Goal: Entertainment & Leisure: Consume media (video, audio)

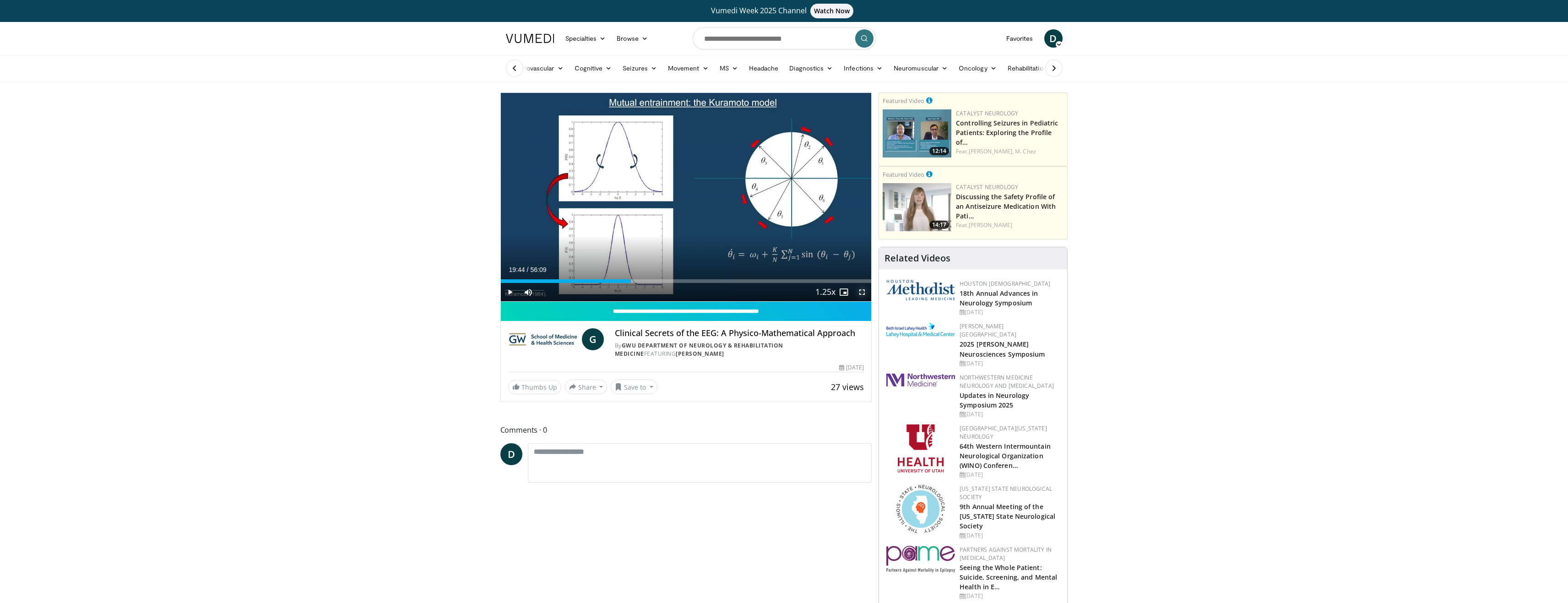
click at [858, 291] on span "Video Player" at bounding box center [862, 292] width 19 height 19
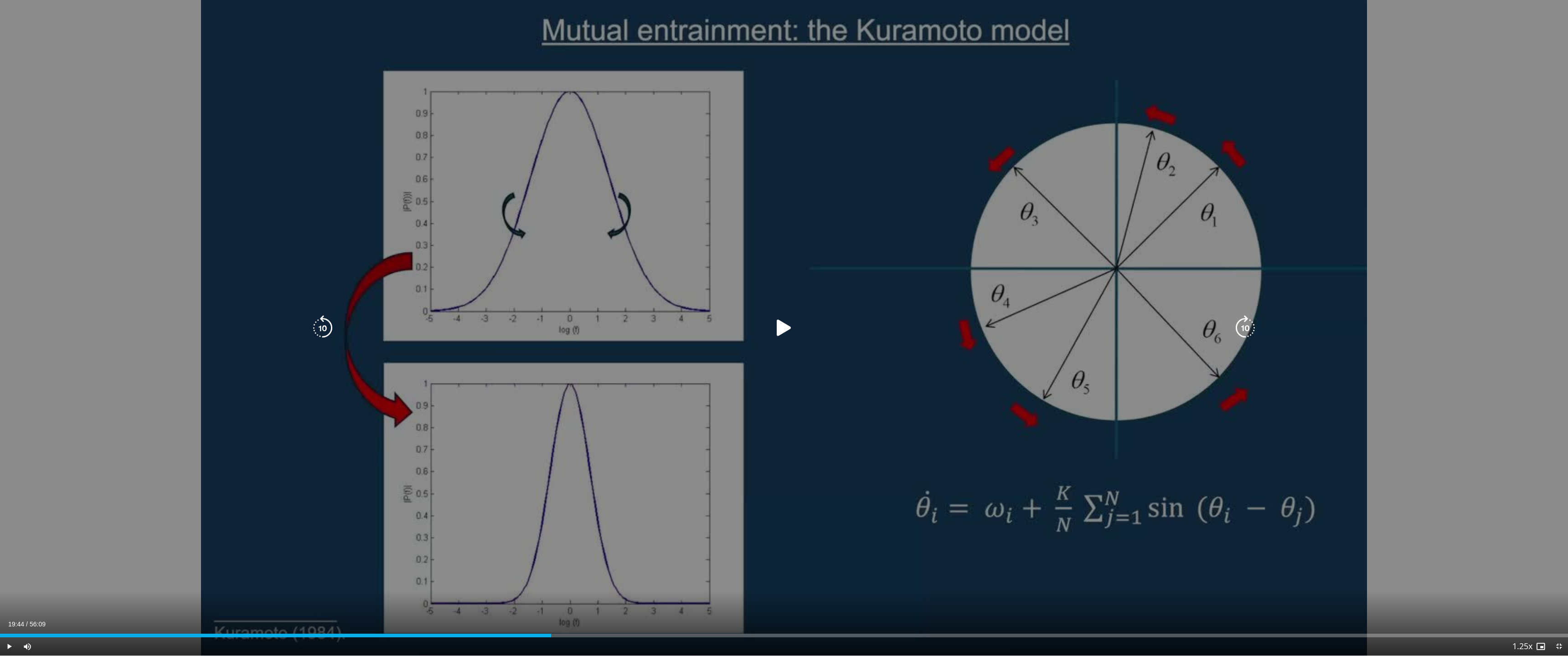
click at [784, 332] on icon "Video Player" at bounding box center [784, 328] width 26 height 26
click at [779, 322] on icon "Video Player" at bounding box center [784, 328] width 26 height 26
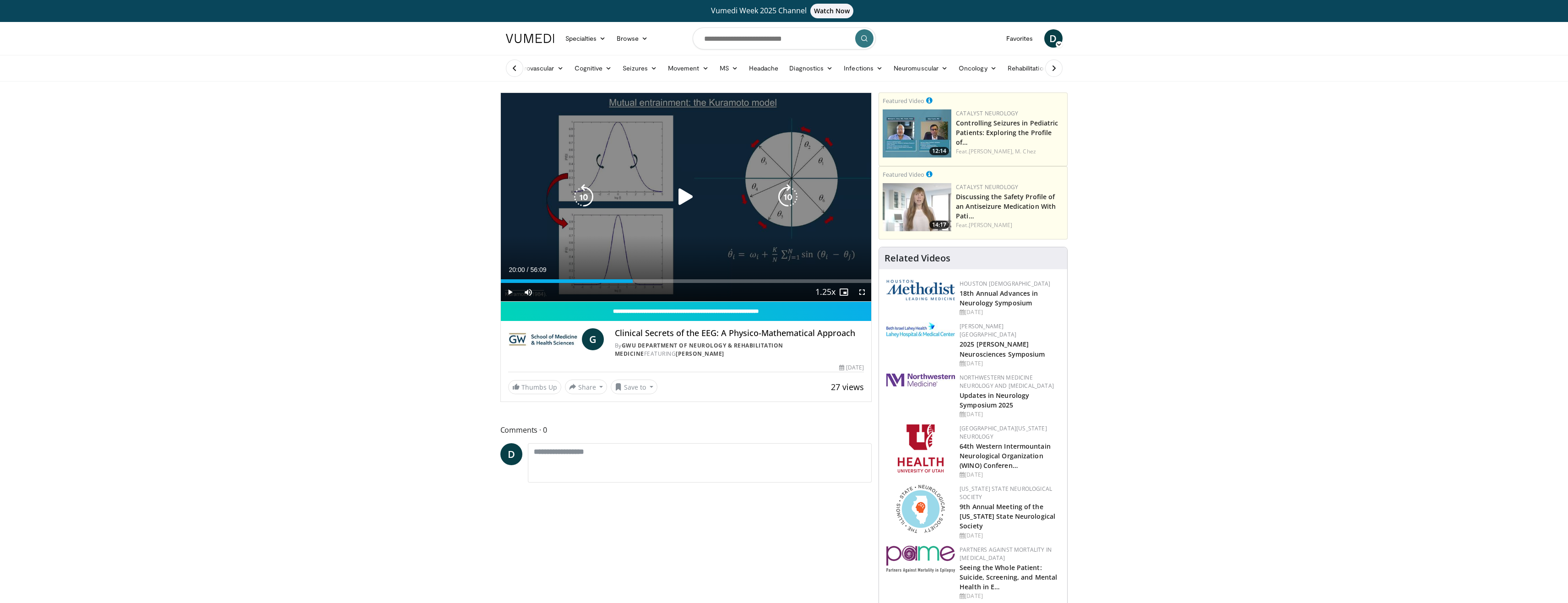
click at [689, 198] on icon "Video Player" at bounding box center [686, 197] width 26 height 26
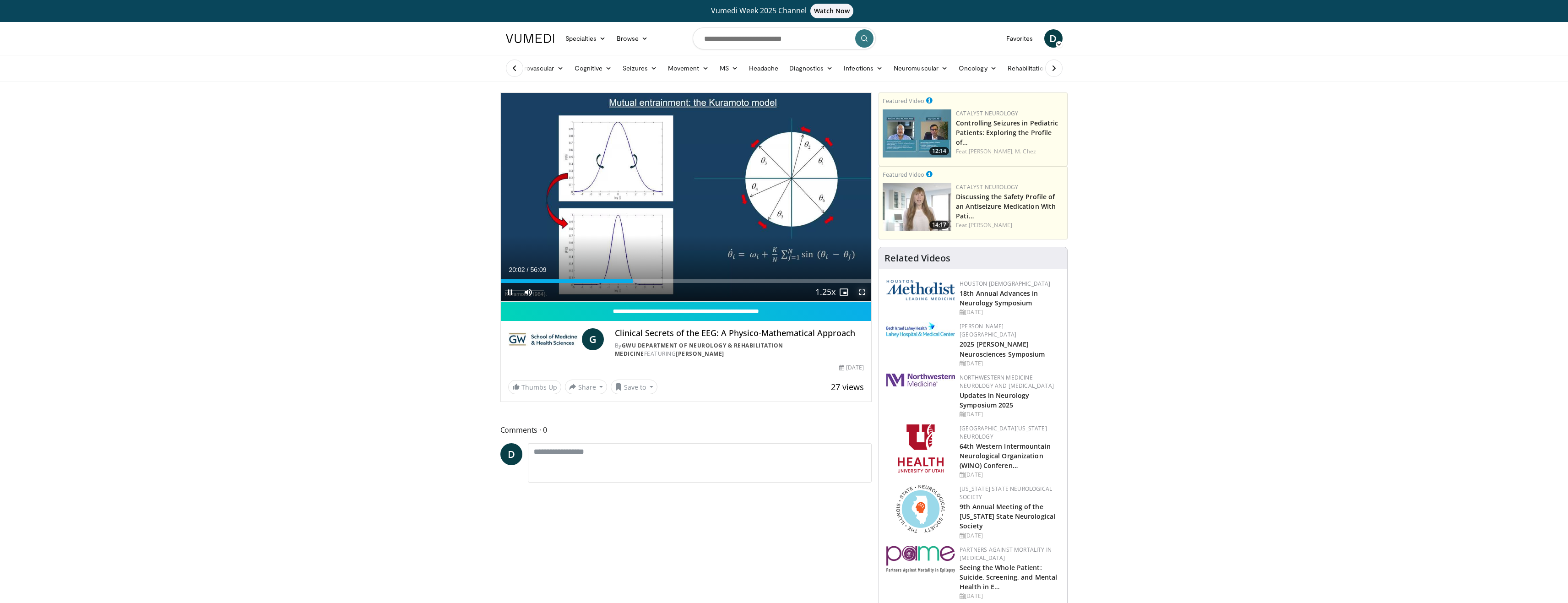
click at [864, 292] on span "Video Player" at bounding box center [862, 292] width 19 height 19
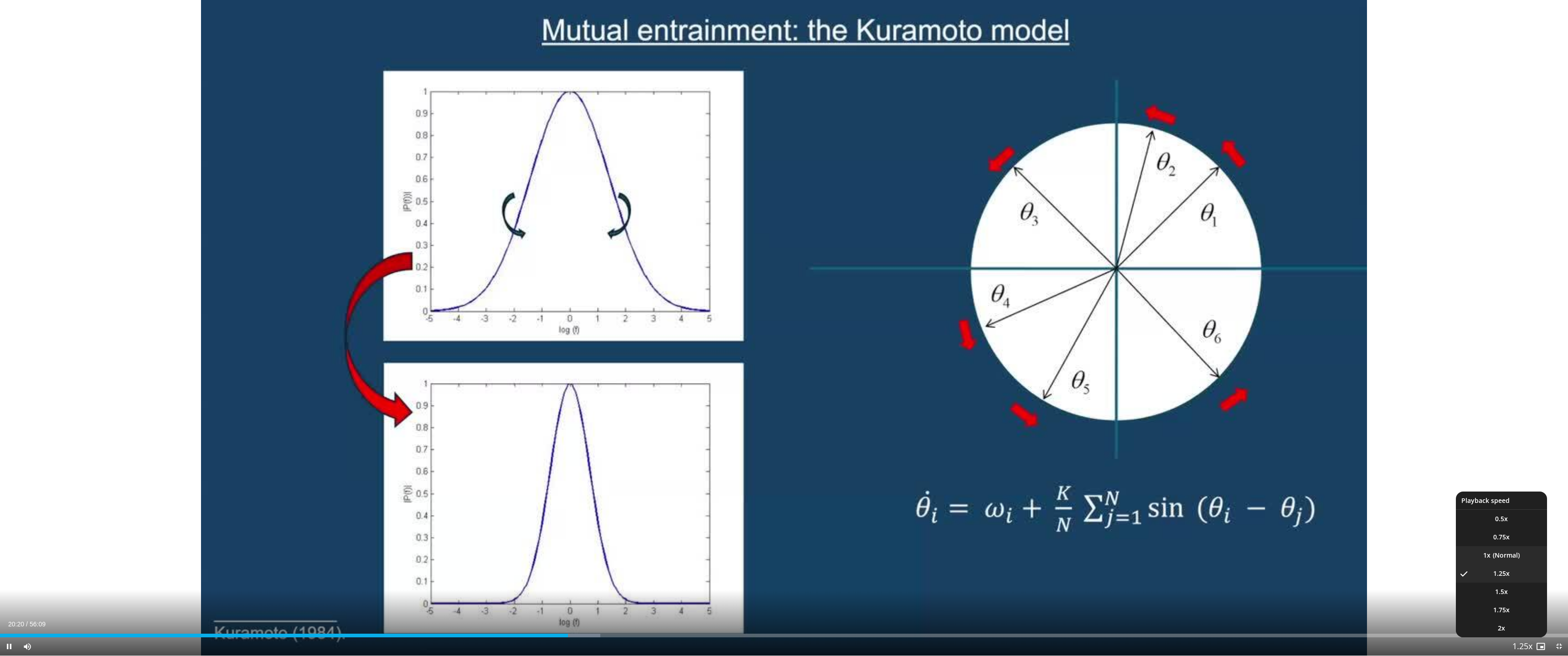
click at [1503, 554] on li "1x" at bounding box center [1501, 555] width 91 height 18
click at [1502, 580] on li "1.25x" at bounding box center [1501, 574] width 91 height 18
click at [1503, 561] on li "1x" at bounding box center [1501, 555] width 91 height 18
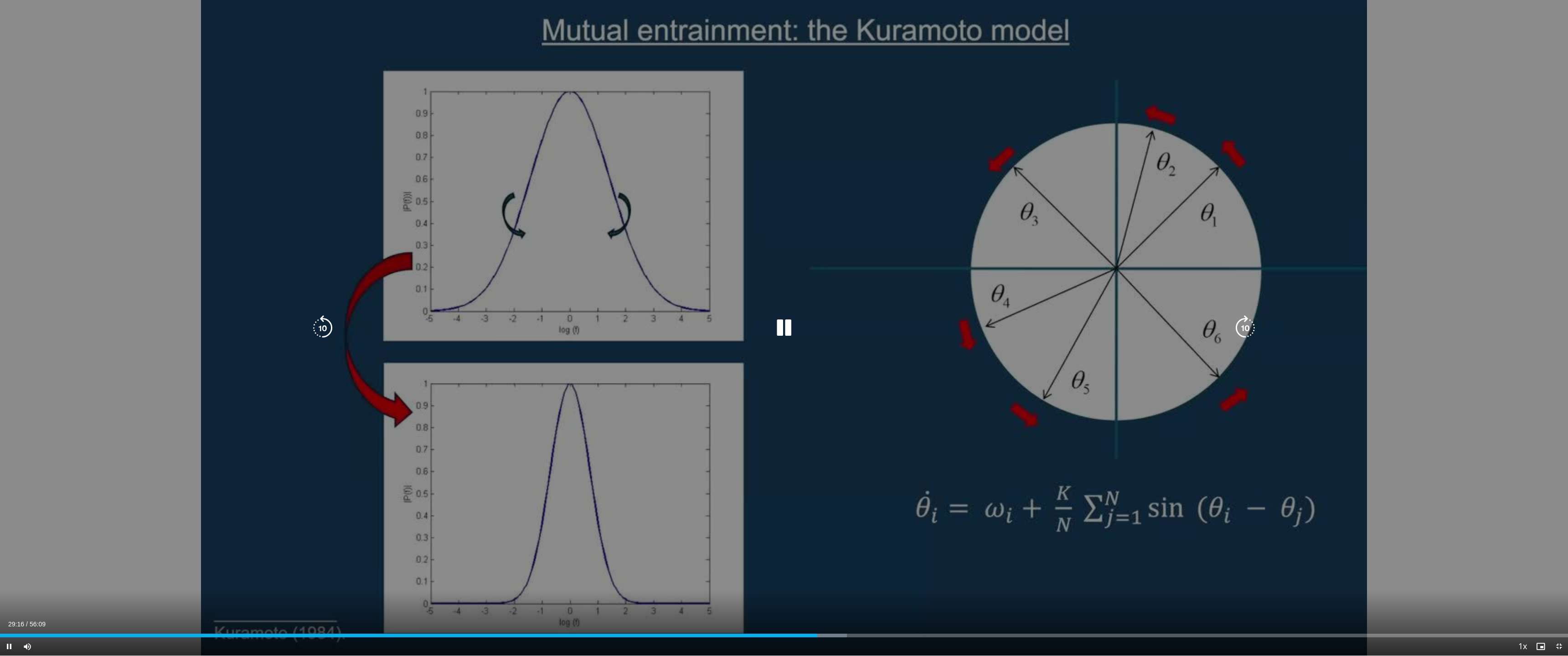
click at [782, 324] on icon "Video Player" at bounding box center [784, 328] width 26 height 26
click at [778, 323] on icon "Video Player" at bounding box center [784, 328] width 26 height 26
click at [781, 327] on icon "Video Player" at bounding box center [784, 328] width 26 height 26
click at [782, 323] on icon "Video Player" at bounding box center [784, 328] width 26 height 26
click at [784, 329] on icon "Video Player" at bounding box center [784, 328] width 26 height 26
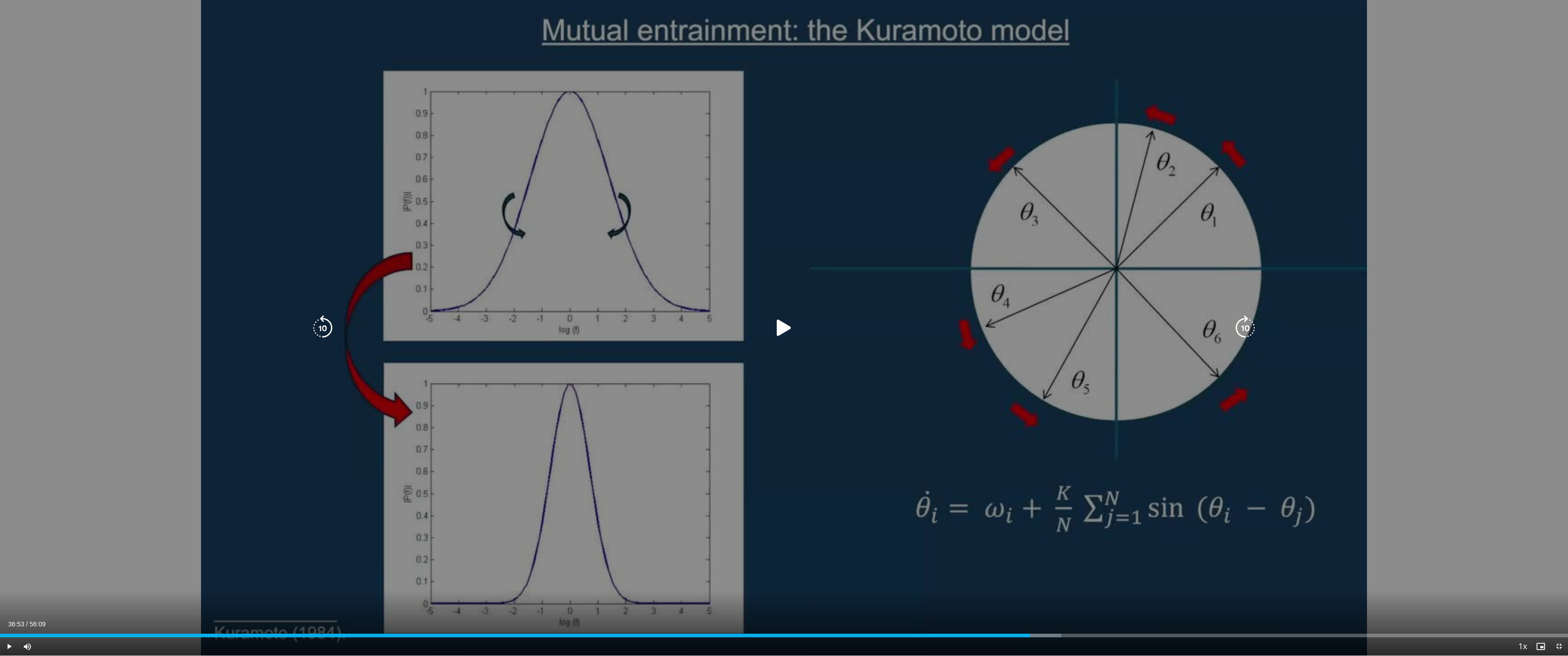
click at [784, 333] on icon "Video Player" at bounding box center [784, 328] width 26 height 26
click at [784, 327] on icon "Video Player" at bounding box center [784, 328] width 26 height 26
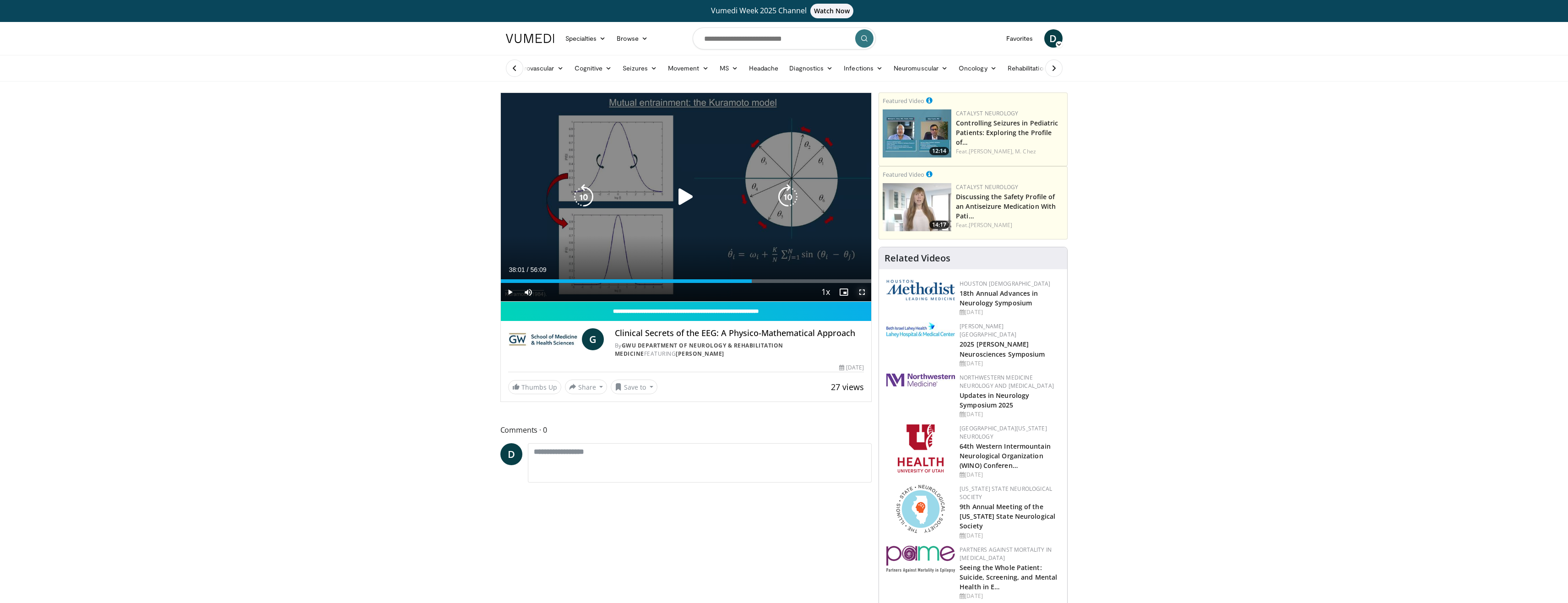
drag, startPoint x: 869, startPoint y: 291, endPoint x: 869, endPoint y: 347, distance: 56.0
click at [869, 291] on span "Video Player" at bounding box center [862, 292] width 19 height 19
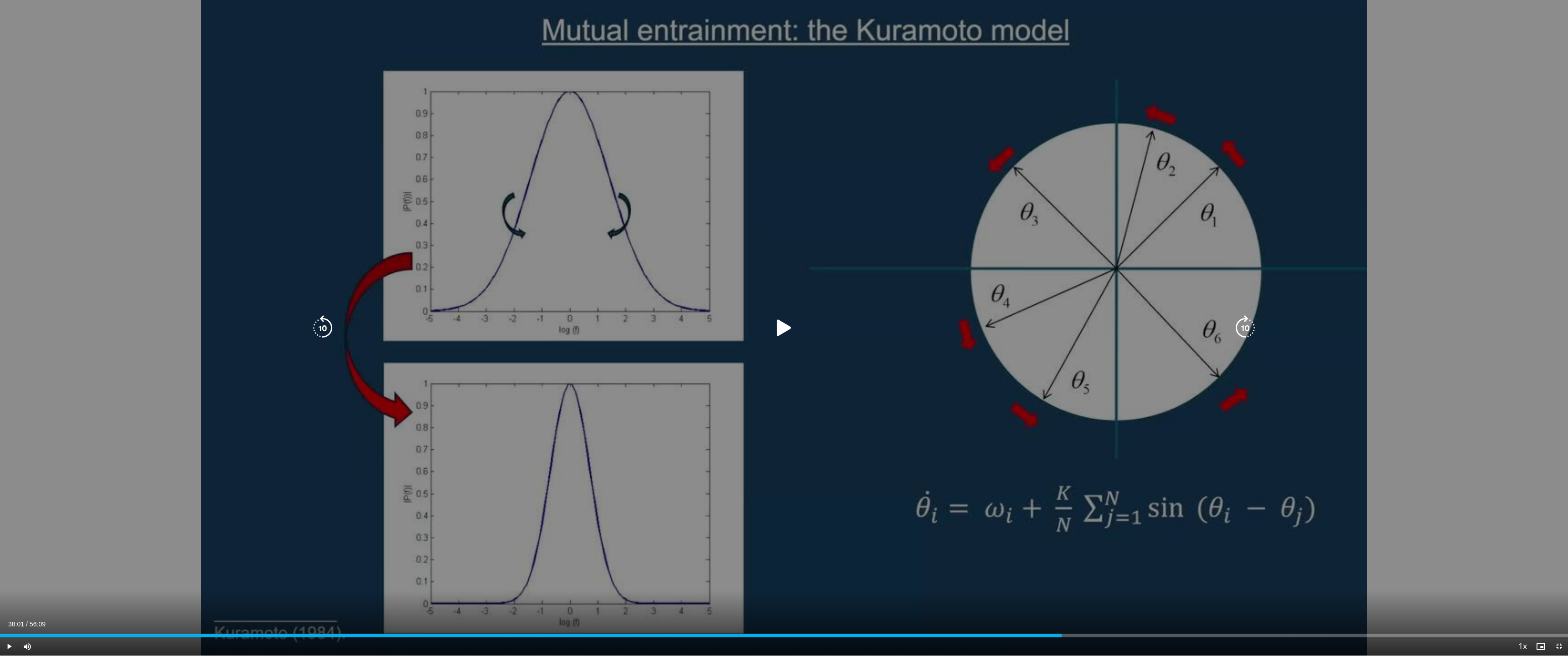
click at [776, 329] on icon "Video Player" at bounding box center [784, 328] width 26 height 26
click at [792, 335] on icon "Video Player" at bounding box center [784, 328] width 26 height 26
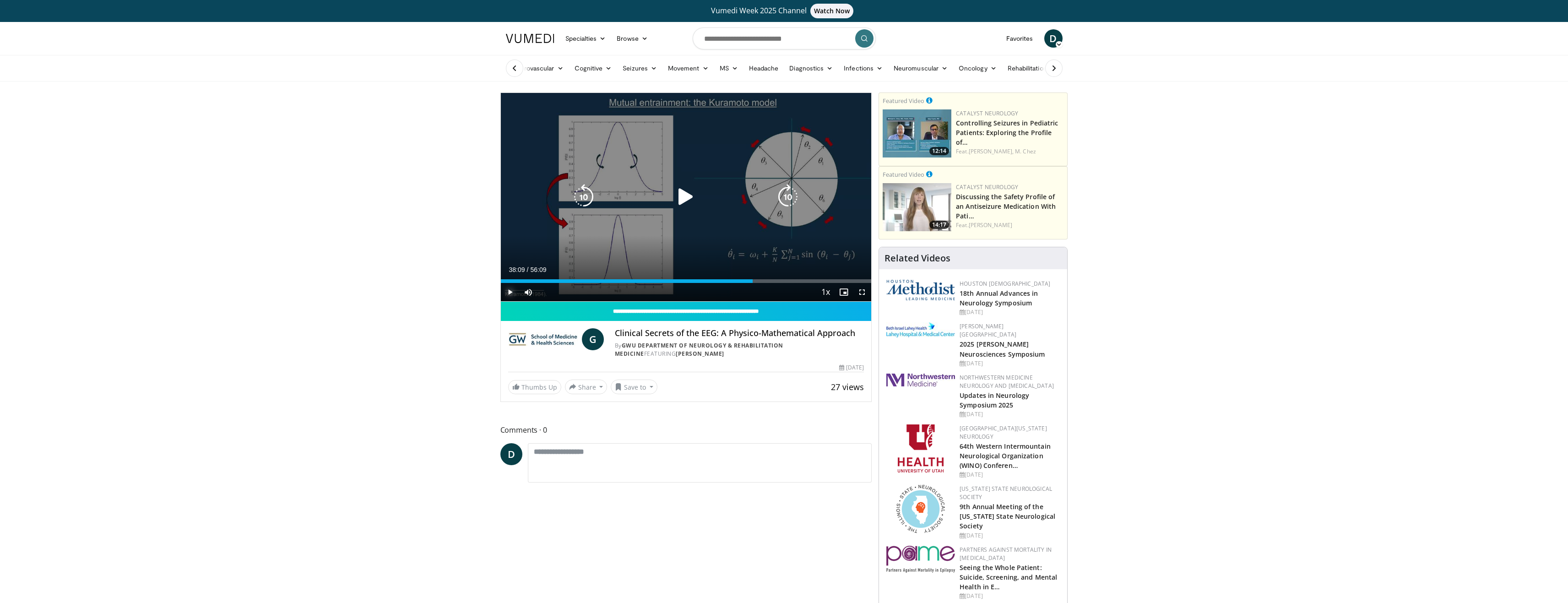
click at [511, 292] on span "Video Player" at bounding box center [510, 292] width 19 height 19
click at [690, 196] on icon "Video Player" at bounding box center [686, 197] width 26 height 26
click at [689, 197] on icon "Video Player" at bounding box center [686, 197] width 26 height 26
drag, startPoint x: 861, startPoint y: 294, endPoint x: 861, endPoint y: 349, distance: 55.0
click at [861, 294] on span "Video Player" at bounding box center [862, 292] width 19 height 19
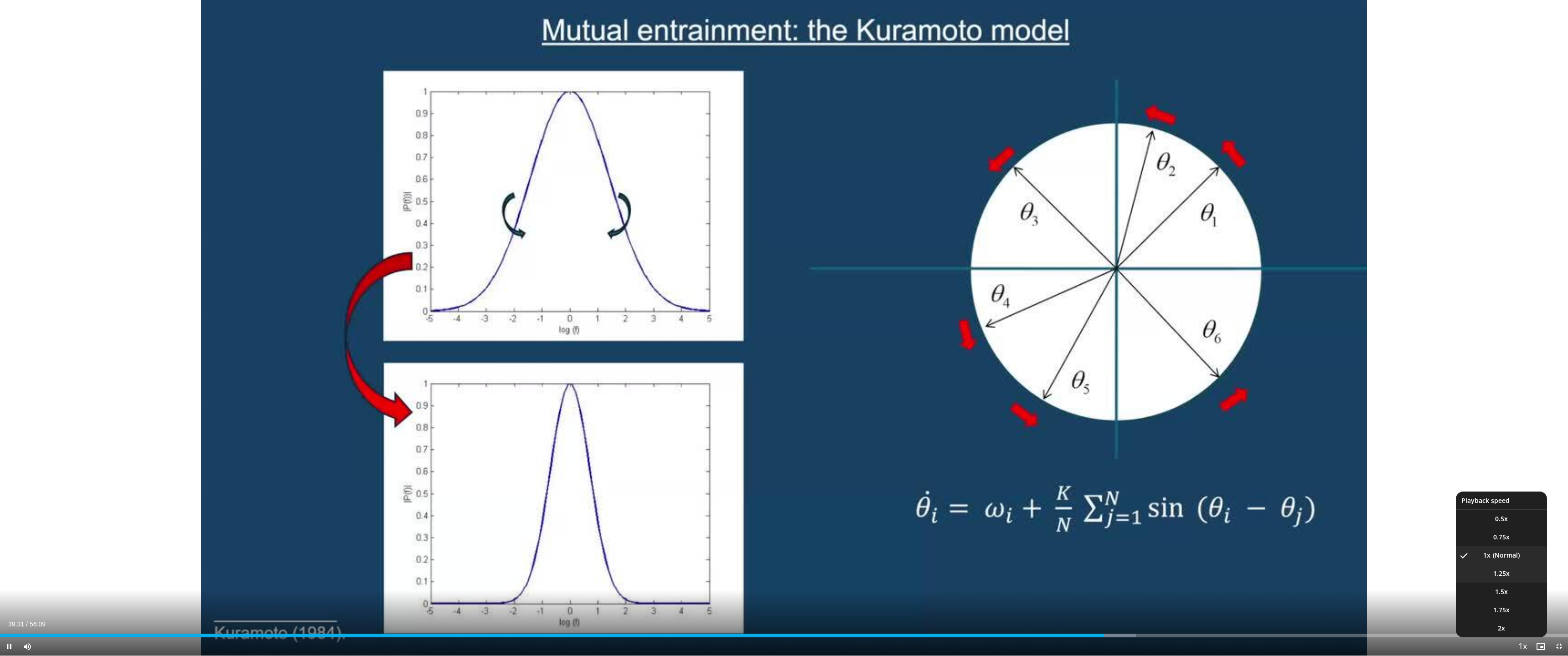
click at [1505, 579] on li "1.25x" at bounding box center [1501, 574] width 91 height 18
click at [1528, 599] on span "Video Player" at bounding box center [1522, 647] width 13 height 18
click at [1503, 552] on li "1x" at bounding box center [1501, 555] width 91 height 18
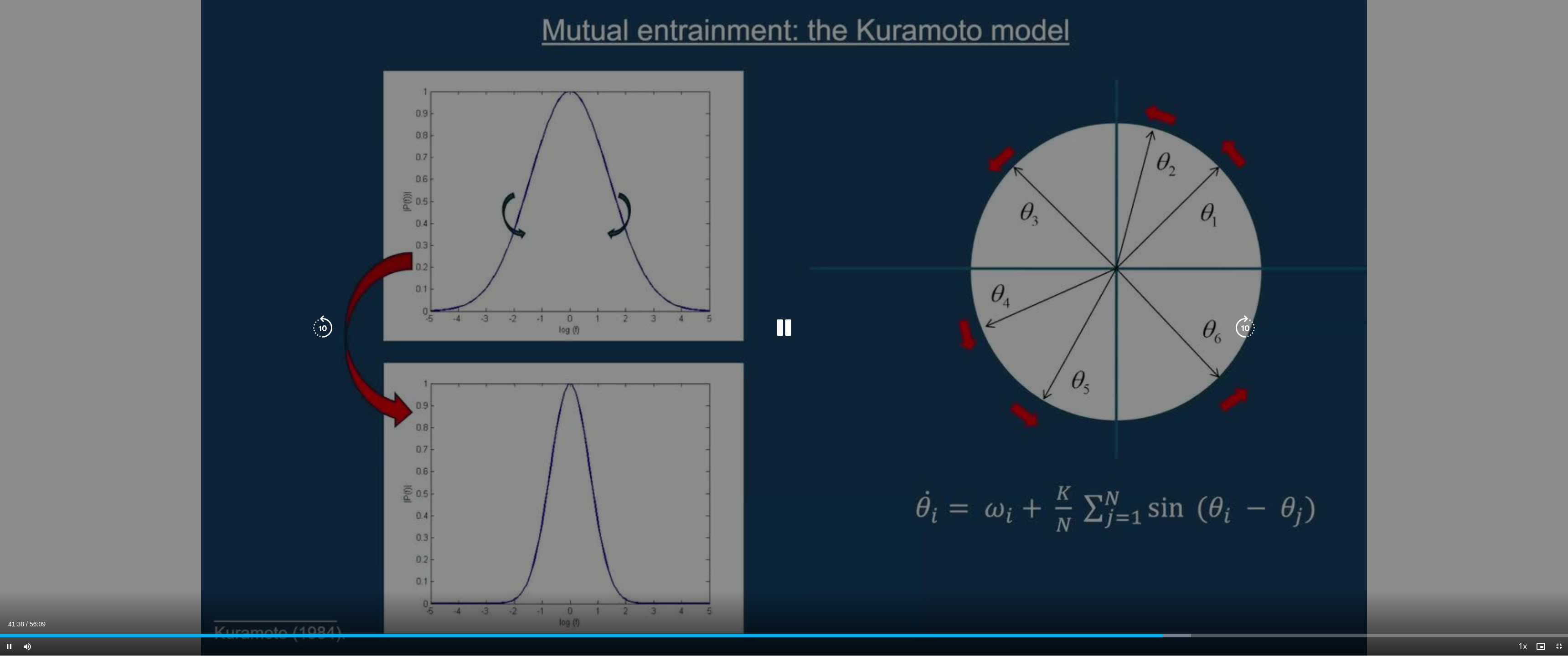
click at [788, 328] on icon "Video Player" at bounding box center [784, 328] width 26 height 26
